Goal: Task Accomplishment & Management: Manage account settings

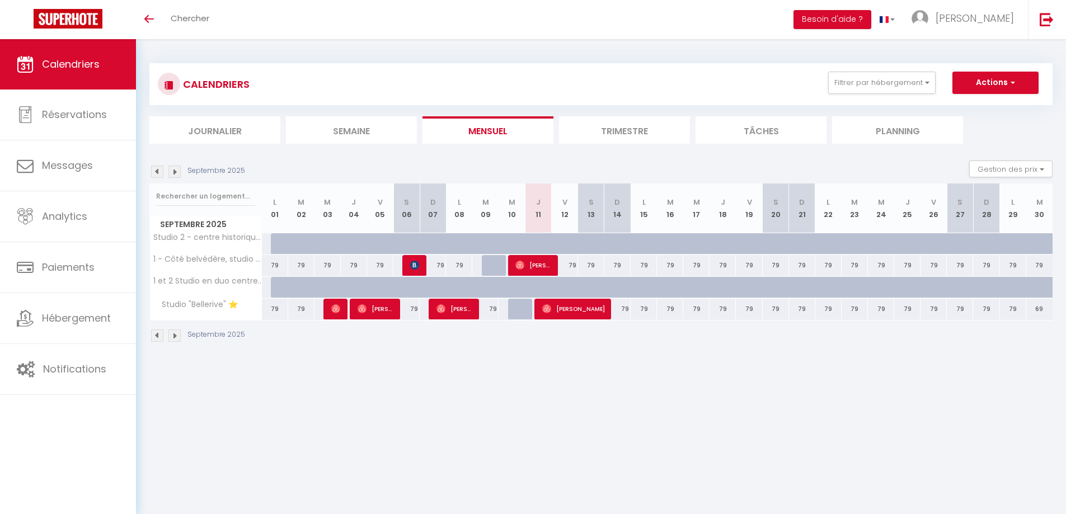
drag, startPoint x: 580, startPoint y: 431, endPoint x: 577, endPoint y: 409, distance: 22.0
click at [581, 430] on body "🟢 Des questions ou besoin d'assistance pour la migration AirBnB? Connectez-vous…" at bounding box center [533, 296] width 1066 height 514
click at [461, 314] on span "[PERSON_NAME]" at bounding box center [454, 308] width 36 height 21
select select "OK"
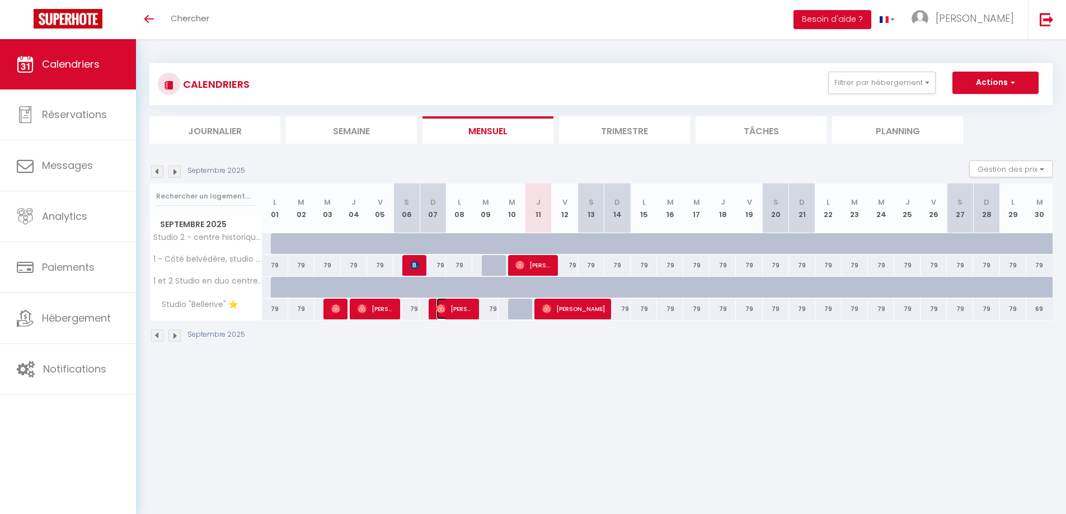
select select "0"
select select "1"
select select
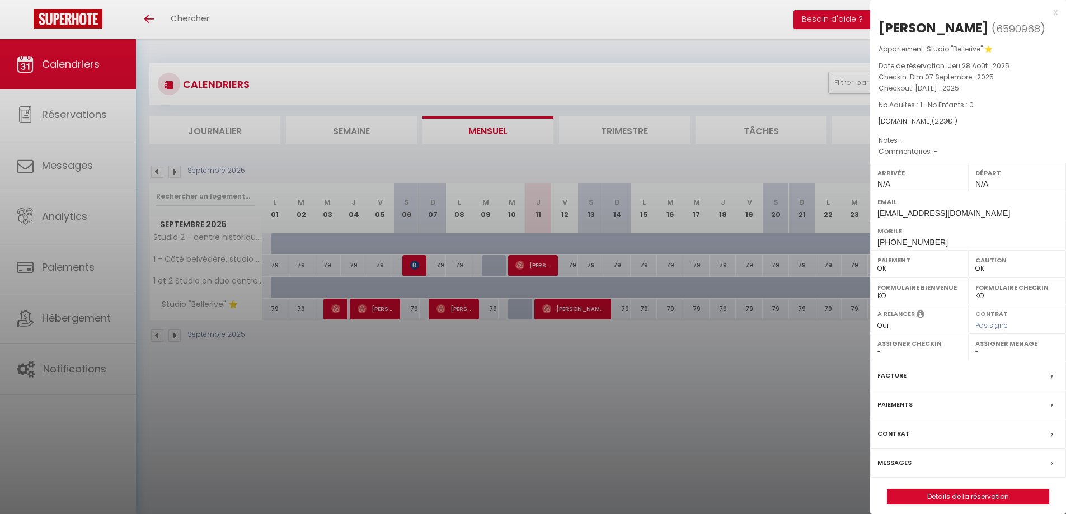
click at [364, 371] on div at bounding box center [533, 257] width 1066 height 514
